Goal: Information Seeking & Learning: Learn about a topic

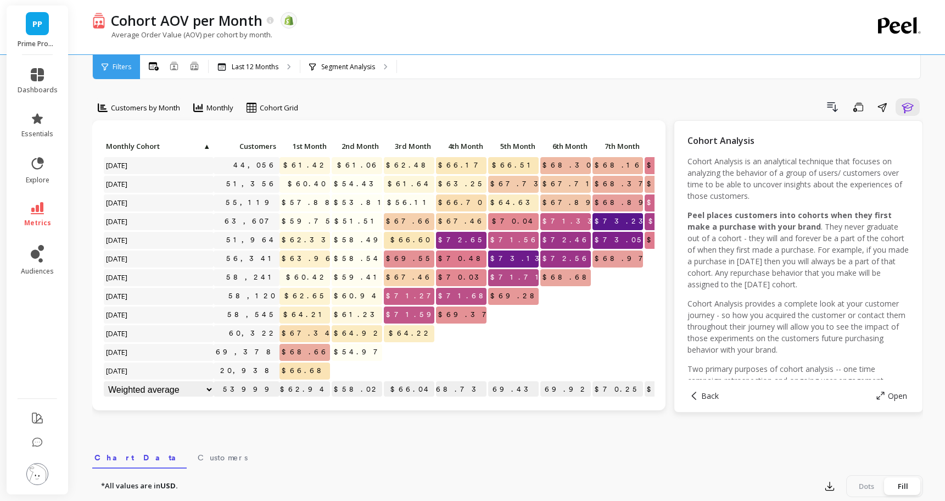
scroll to position [1, 0]
drag, startPoint x: 304, startPoint y: 351, endPoint x: 337, endPoint y: 351, distance: 33.0
click at [337, 351] on div "Click to create an audience 44,056 $61.42 $61.06 $62.48 $66.17 $66.51 $68.30 $6…" at bounding box center [467, 268] width 728 height 261
click at [362, 364] on p at bounding box center [357, 366] width 51 height 8
click at [35, 224] on span "metrics" at bounding box center [37, 223] width 27 height 9
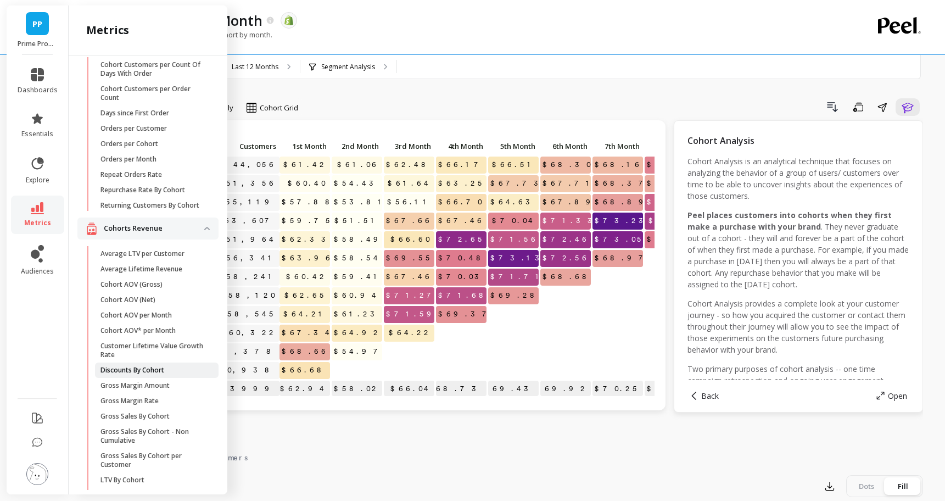
scroll to position [62, 0]
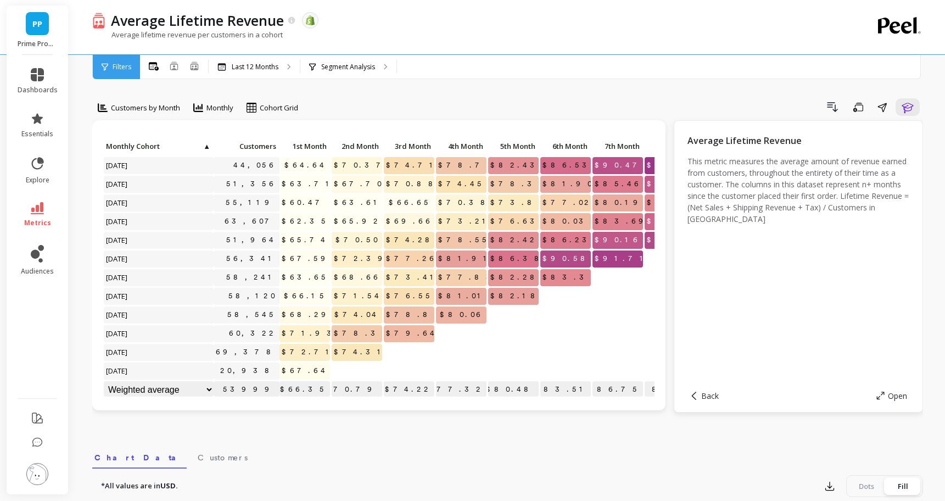
scroll to position [1, 0]
drag, startPoint x: 304, startPoint y: 345, endPoint x: 345, endPoint y: 363, distance: 44.3
click at [345, 364] on div "Click to create an audience 44,056 $64.64 $70.37 $74.71 $78.73 $82.43 $86.53 $9…" at bounding box center [467, 268] width 728 height 261
click at [345, 363] on p at bounding box center [357, 366] width 51 height 8
drag, startPoint x: 303, startPoint y: 353, endPoint x: 333, endPoint y: 353, distance: 30.2
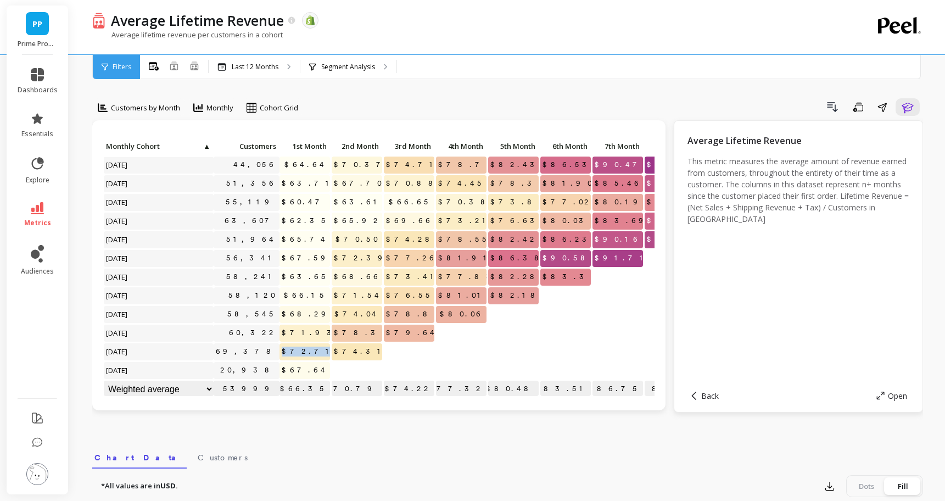
click at [333, 353] on div "Click to create an audience 44,056 $64.64 $70.37 $74.71 $78.73 $82.43 $86.53 $9…" at bounding box center [467, 268] width 728 height 261
drag, startPoint x: 303, startPoint y: 371, endPoint x: 331, endPoint y: 371, distance: 27.5
click at [331, 371] on div "$67.64" at bounding box center [305, 371] width 52 height 19
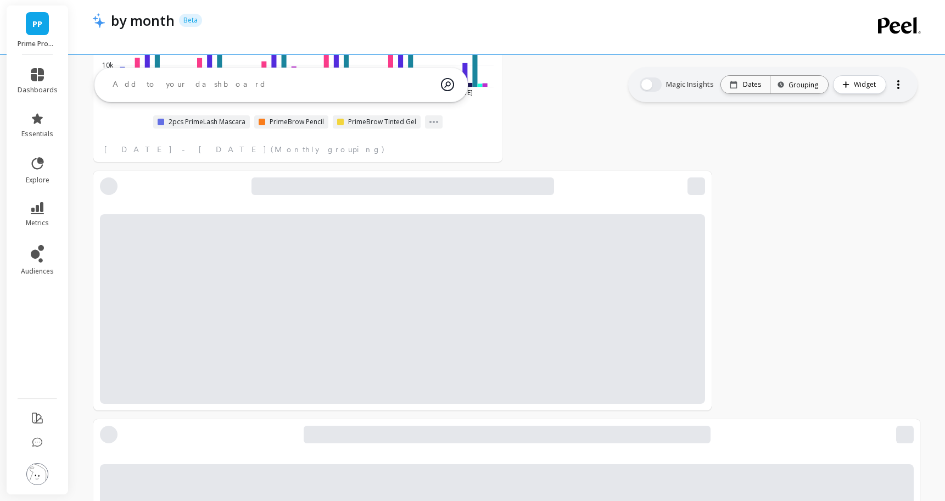
scroll to position [559, 0]
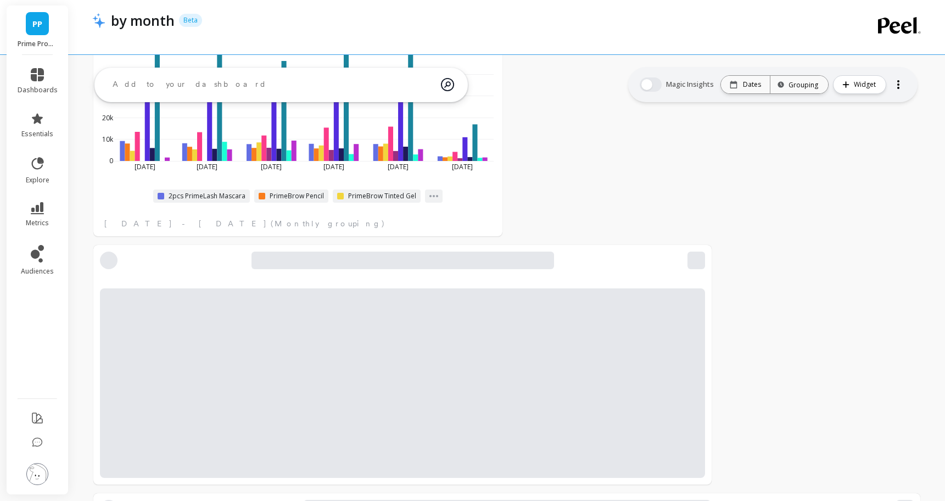
click at [560, 295] on div at bounding box center [402, 382] width 605 height 189
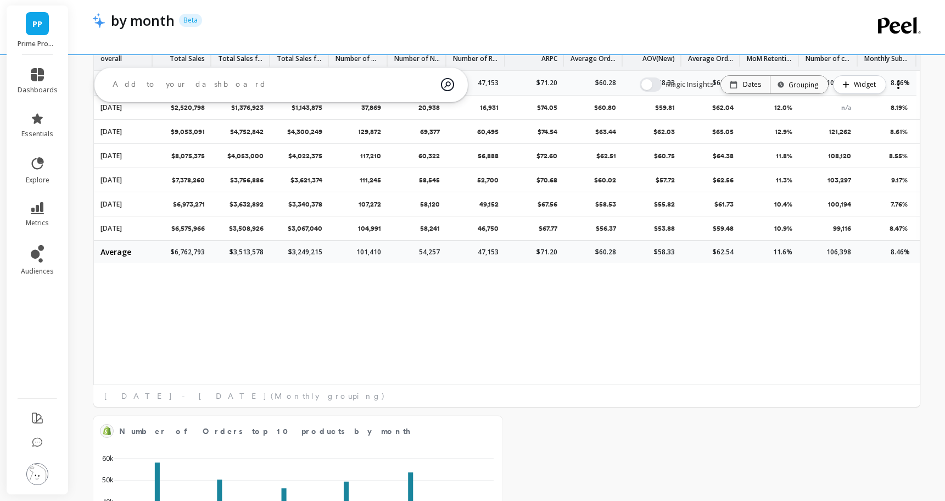
scroll to position [0, 0]
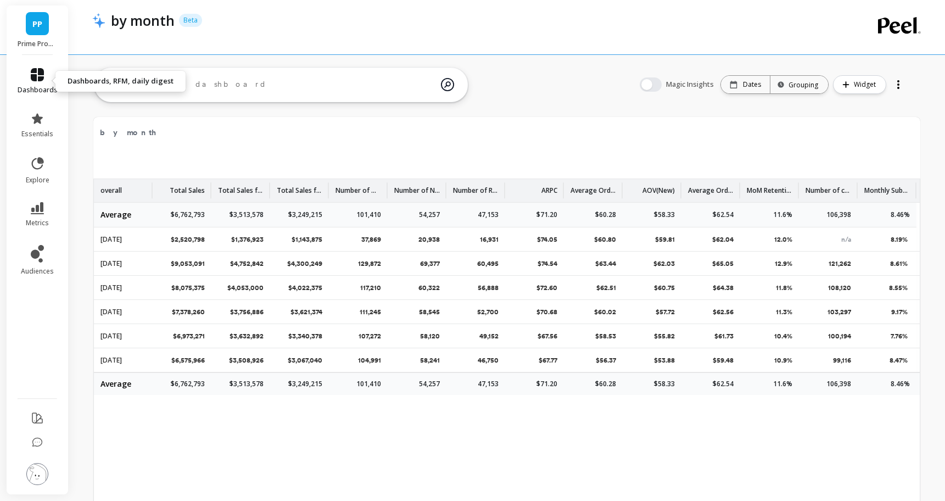
click at [48, 78] on link "dashboards" at bounding box center [38, 81] width 40 height 26
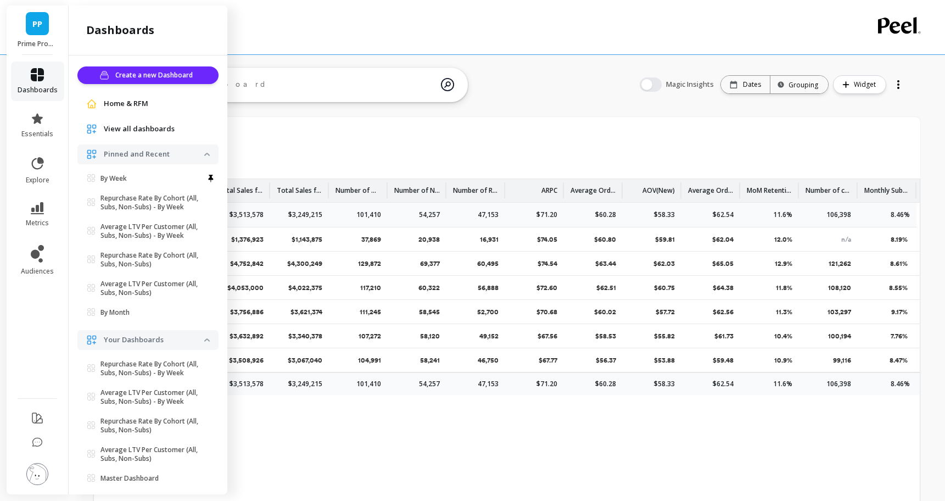
scroll to position [108, 0]
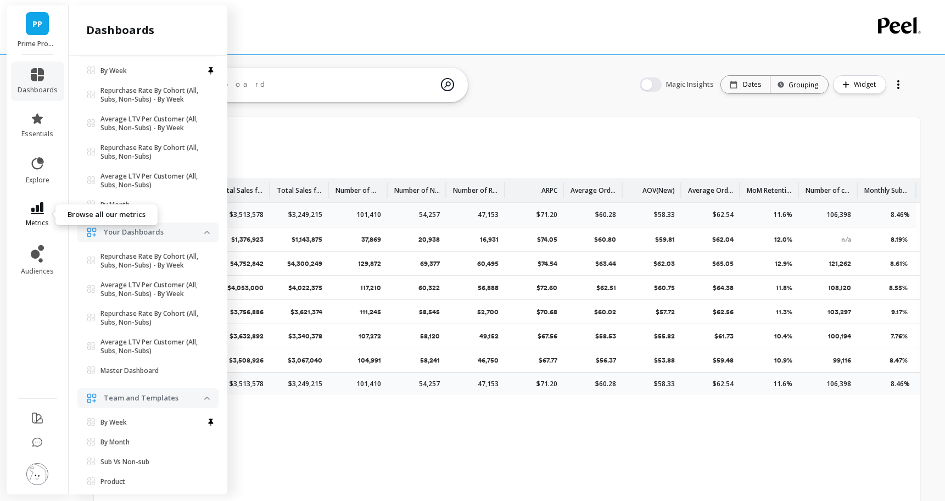
click at [39, 214] on link "metrics" at bounding box center [38, 214] width 40 height 25
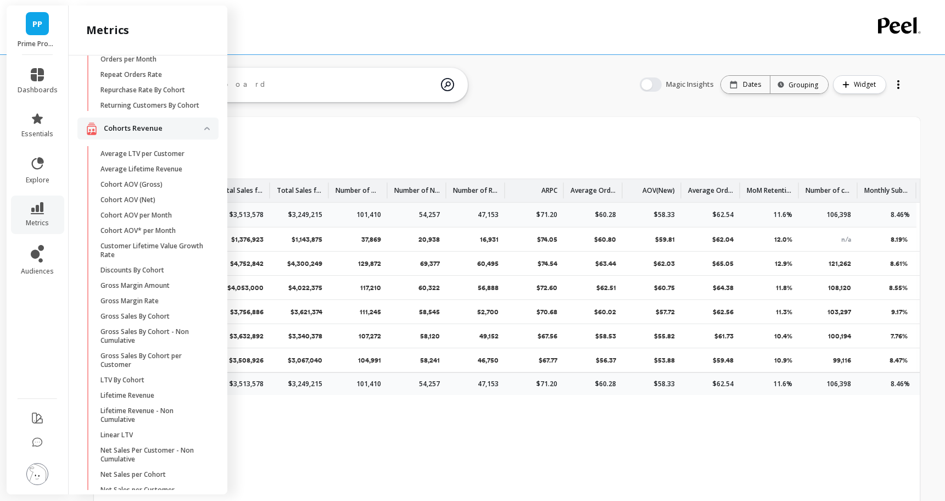
scroll to position [166, 0]
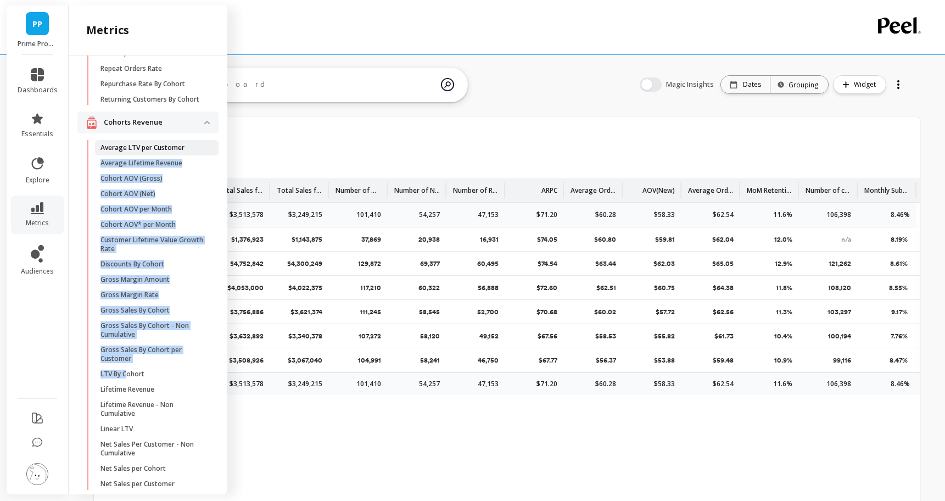
drag, startPoint x: 125, startPoint y: 376, endPoint x: 193, endPoint y: 154, distance: 232.1
click at [193, 154] on ul "Average LTV per Customer Average Lifetime Revenue Cohort AOV (Gross) Cohort AOV…" at bounding box center [150, 325] width 137 height 371
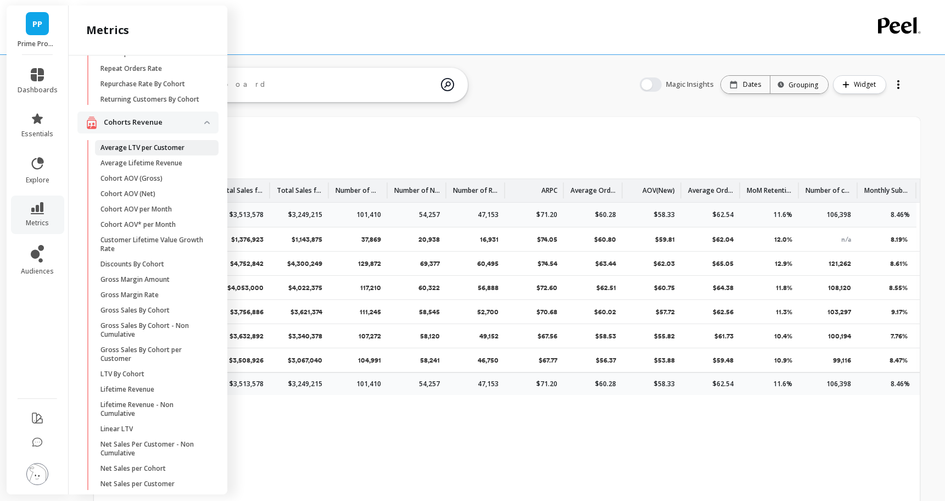
click at [176, 147] on p "Average LTV per Customer" at bounding box center [143, 147] width 84 height 9
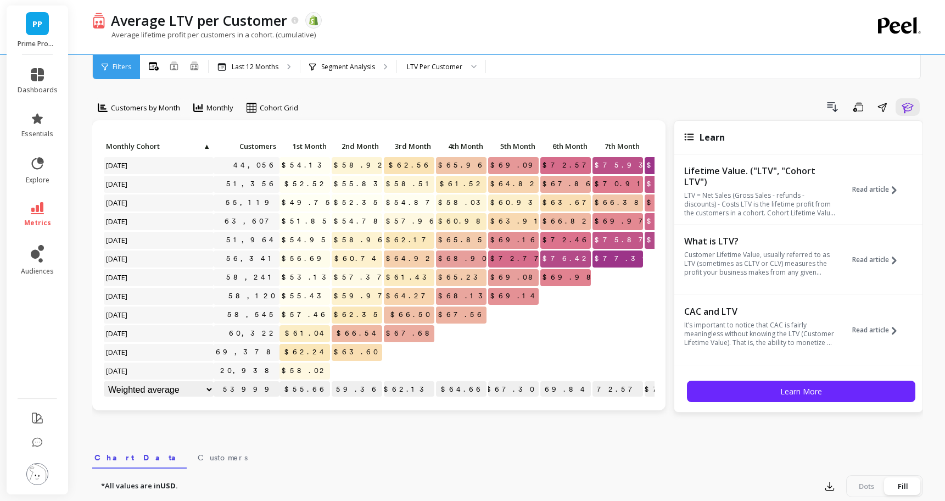
scroll to position [1, 0]
click at [191, 23] on p "Average LTV per Customer" at bounding box center [199, 20] width 176 height 19
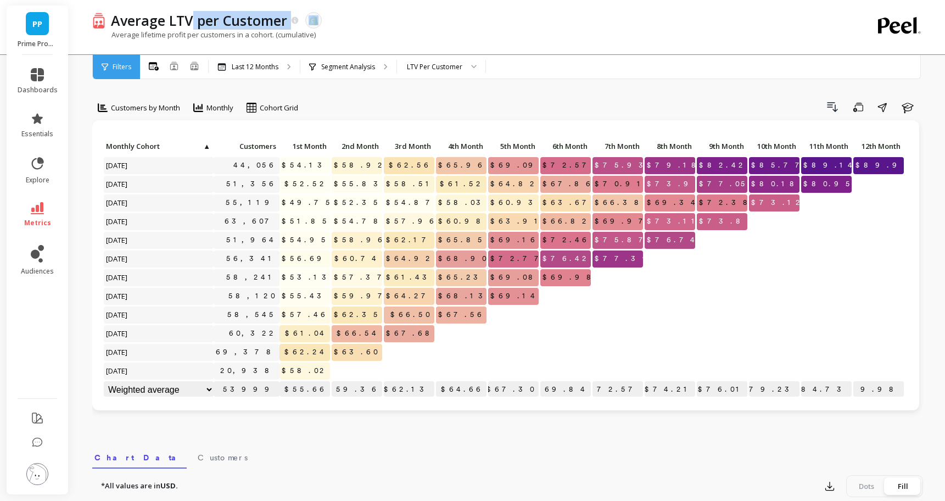
drag, startPoint x: 191, startPoint y: 23, endPoint x: 415, endPoint y: 23, distance: 224.1
click at [415, 23] on div "Average LTV per Customer The data you are viewing comes from: Shopify" at bounding box center [469, 20] width 728 height 19
drag, startPoint x: 109, startPoint y: 18, endPoint x: 289, endPoint y: 25, distance: 180.9
click at [289, 25] on div "Average LTV per Customer" at bounding box center [202, 20] width 194 height 19
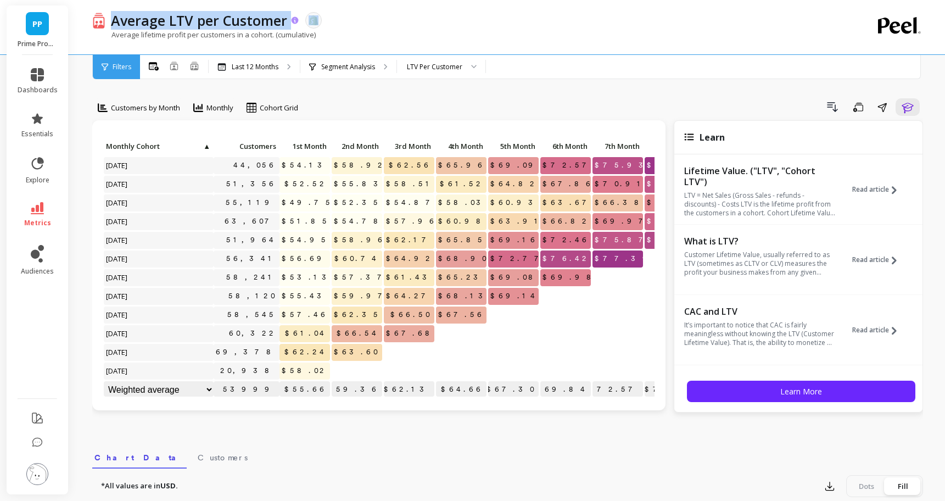
copy div "Average LTV per Customer"
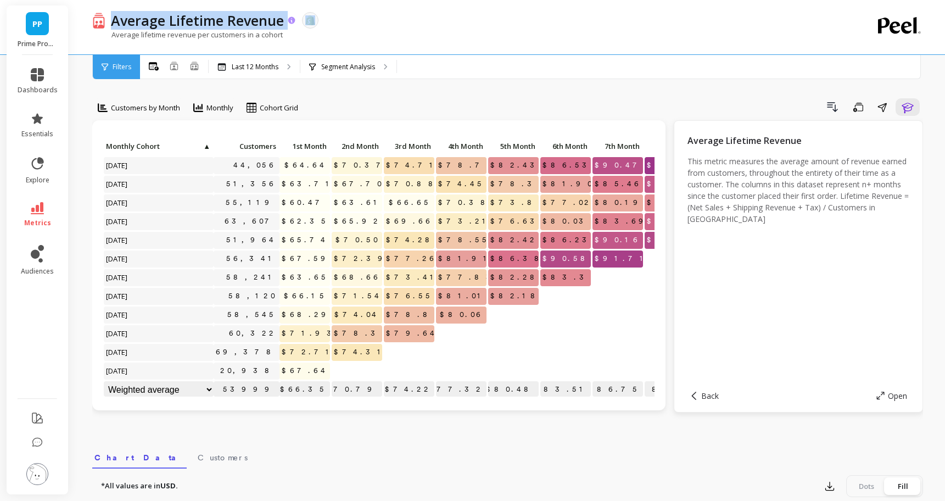
drag, startPoint x: 112, startPoint y: 20, endPoint x: 290, endPoint y: 22, distance: 178.0
click at [290, 22] on div "Average Lifetime Revenue" at bounding box center [200, 20] width 191 height 19
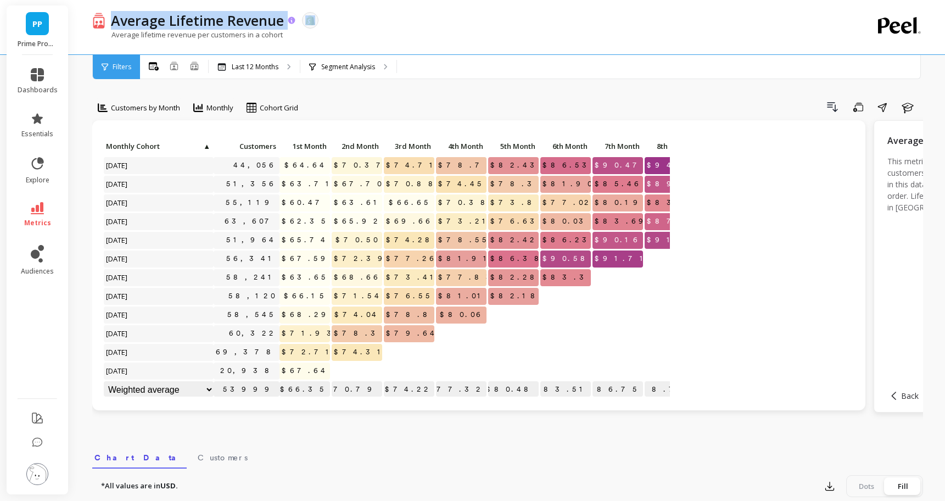
copy div "Average Lifetime Revenue"
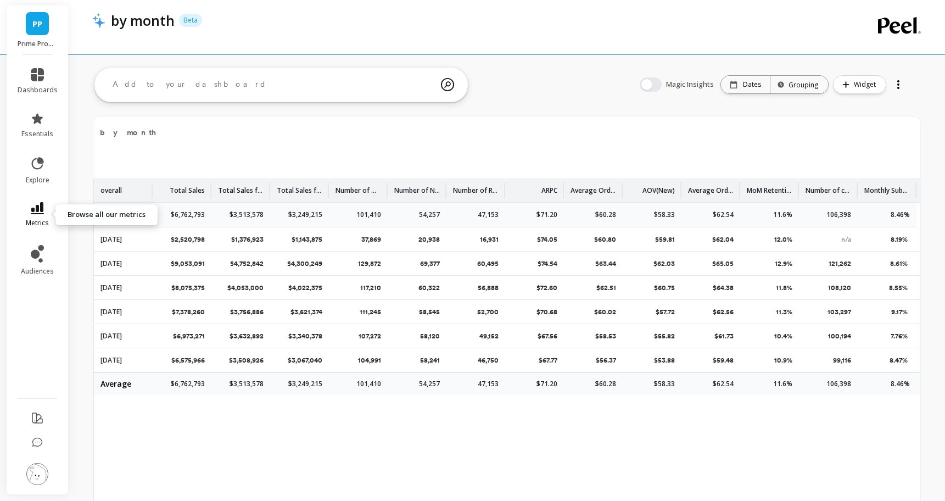
click at [37, 223] on span "metrics" at bounding box center [37, 223] width 23 height 9
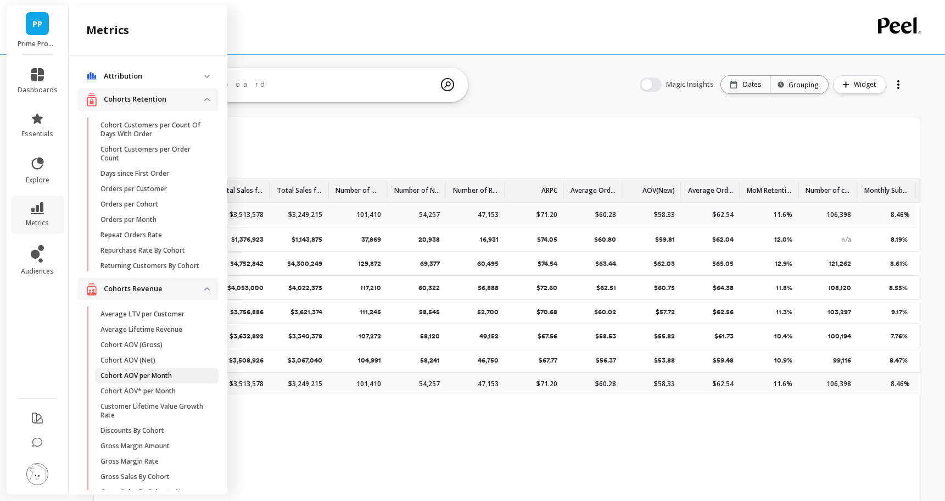
click at [178, 376] on span "Cohort AOV per Month" at bounding box center [153, 375] width 105 height 9
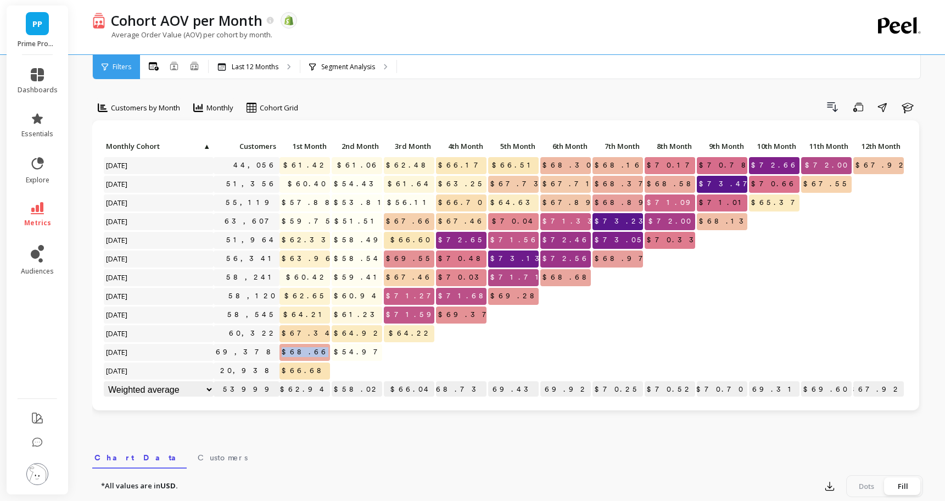
drag, startPoint x: 303, startPoint y: 353, endPoint x: 329, endPoint y: 353, distance: 25.8
click at [329, 353] on span "$68.66" at bounding box center [306, 352] width 52 height 16
click at [266, 21] on icon at bounding box center [270, 20] width 9 height 9
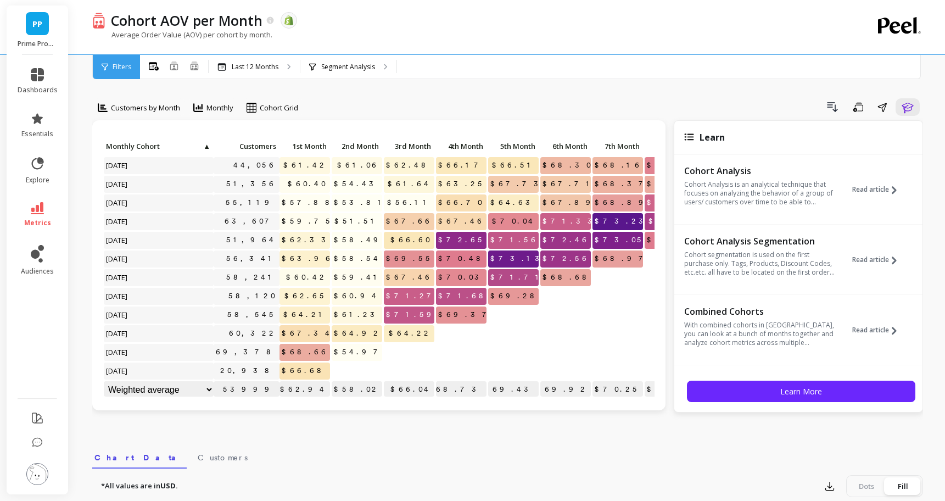
click at [521, 89] on div "Customers by Month Monthly Cohort Grid Drill Down Save Share Learn Click to cre…" at bounding box center [507, 463] width 831 height 839
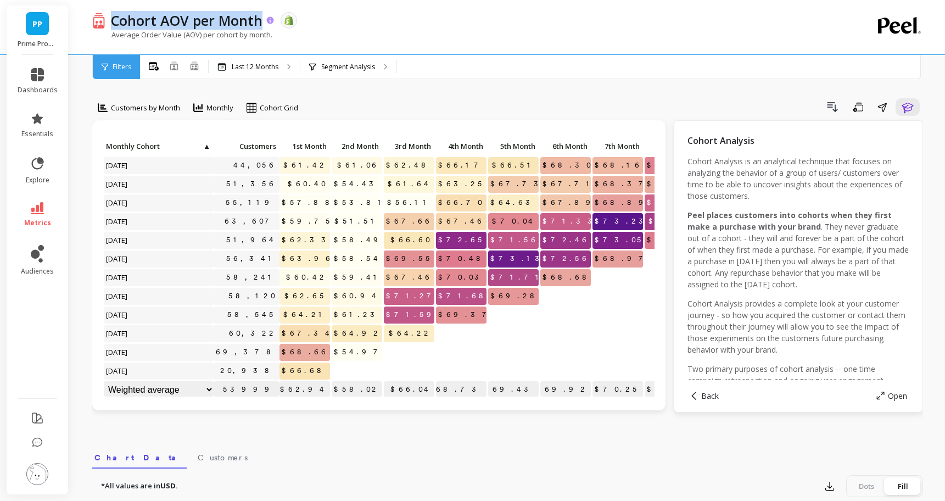
drag, startPoint x: 109, startPoint y: 18, endPoint x: 263, endPoint y: 22, distance: 153.8
click at [263, 22] on div "Cohort AOV per Month" at bounding box center [190, 20] width 170 height 19
copy p "Cohort AOV per Month"
